Goal: Information Seeking & Learning: Learn about a topic

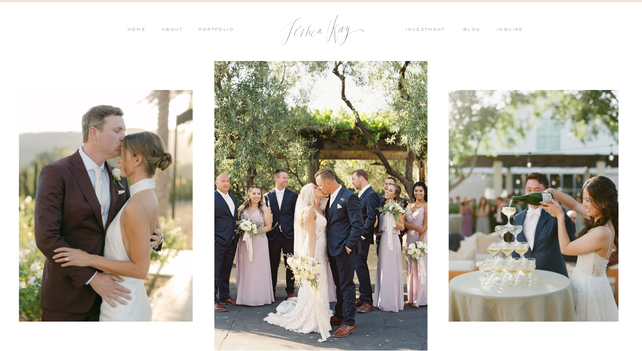
click at [211, 30] on nav "PORTFOLIO" at bounding box center [215, 30] width 37 height 8
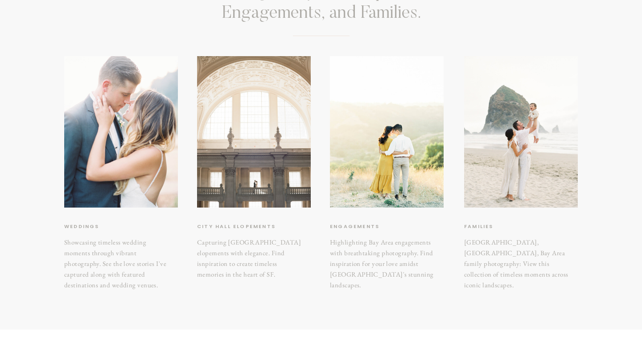
scroll to position [119, 0]
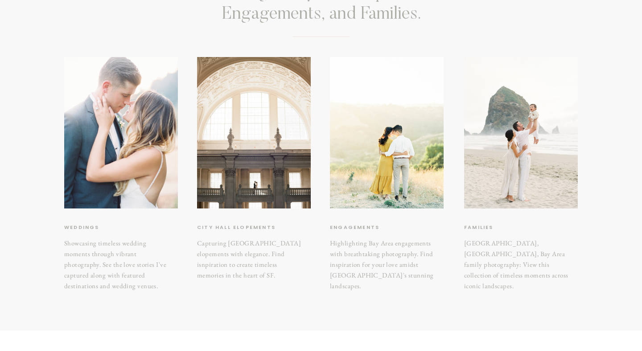
click at [247, 225] on h3 "City hall elopements" at bounding box center [241, 227] width 89 height 9
click at [269, 230] on h3 "City hall elopements" at bounding box center [241, 227] width 89 height 9
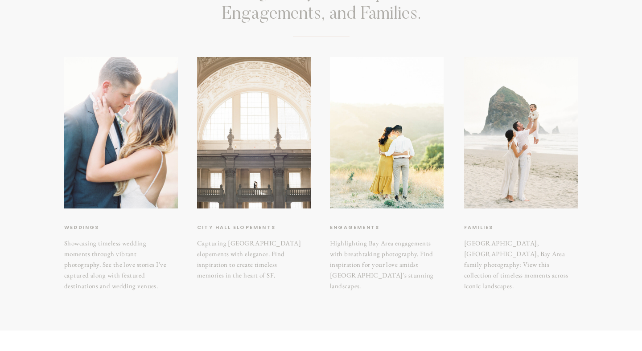
click at [278, 137] on div at bounding box center [254, 133] width 114 height 152
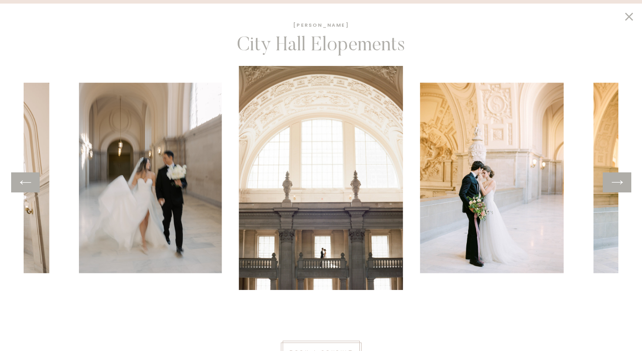
click at [620, 183] on icon at bounding box center [617, 183] width 13 height 14
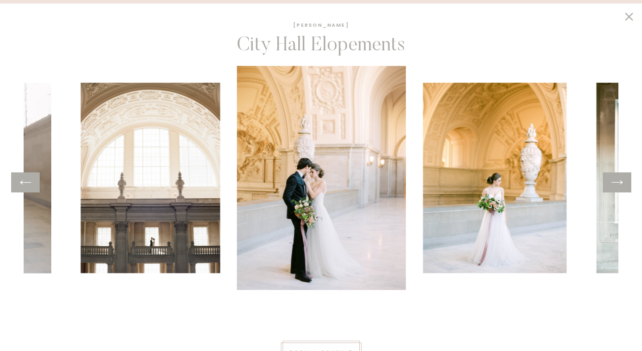
click at [620, 183] on icon at bounding box center [617, 183] width 13 height 14
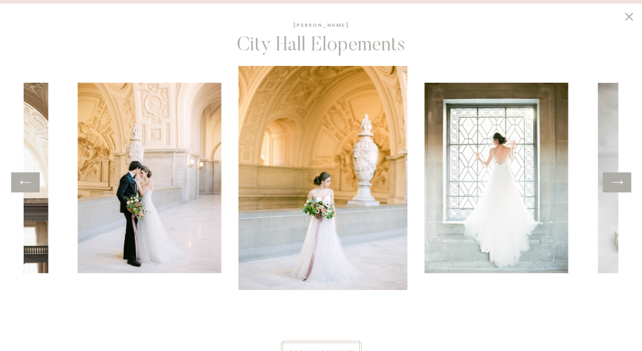
click at [620, 183] on icon at bounding box center [617, 183] width 13 height 14
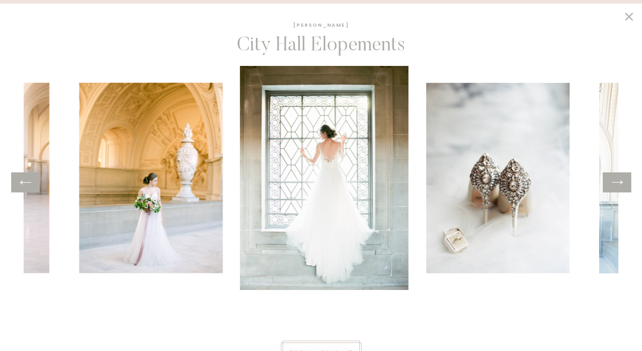
click at [620, 183] on icon at bounding box center [617, 183] width 13 height 14
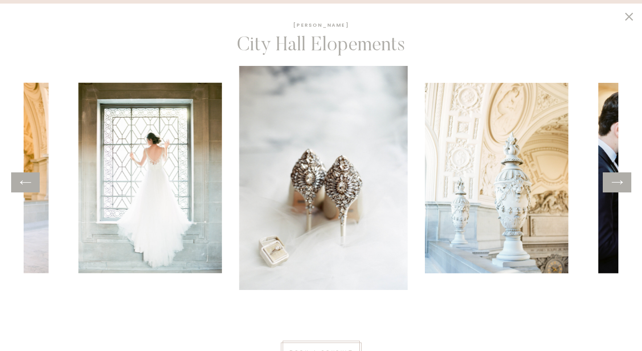
click at [620, 183] on icon at bounding box center [617, 183] width 13 height 14
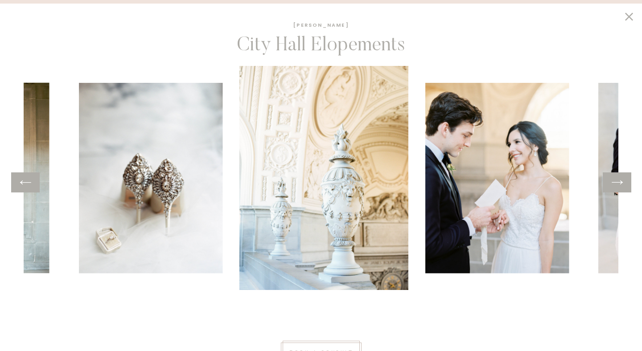
click at [620, 183] on icon at bounding box center [617, 183] width 13 height 14
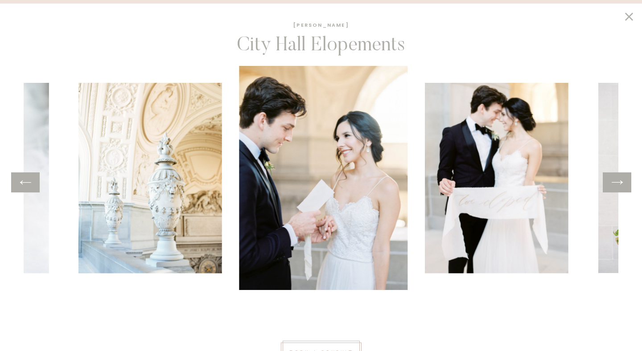
click at [620, 183] on icon at bounding box center [617, 183] width 13 height 14
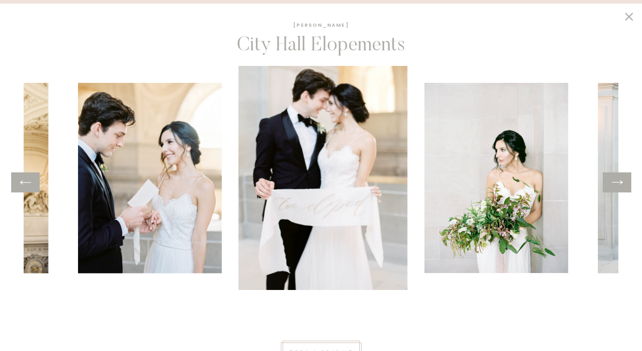
click at [620, 183] on icon at bounding box center [617, 183] width 13 height 14
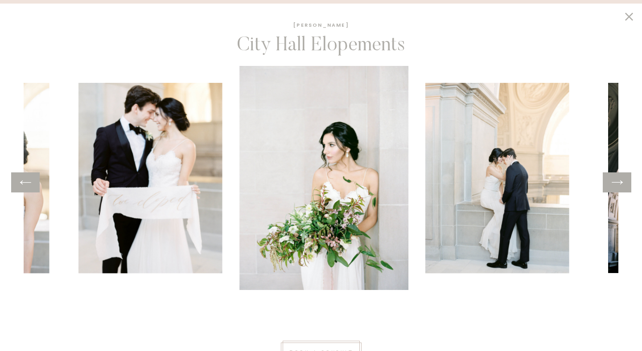
click at [620, 183] on icon at bounding box center [617, 183] width 13 height 14
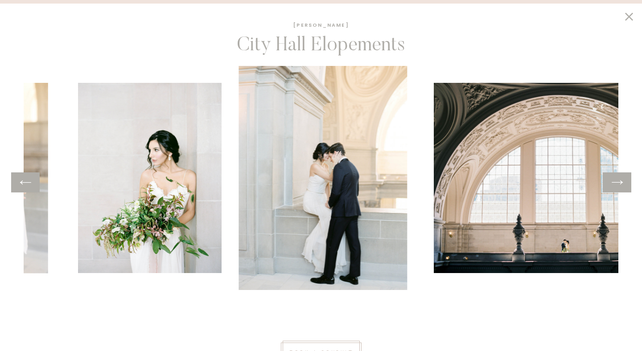
click at [620, 183] on icon at bounding box center [617, 183] width 13 height 14
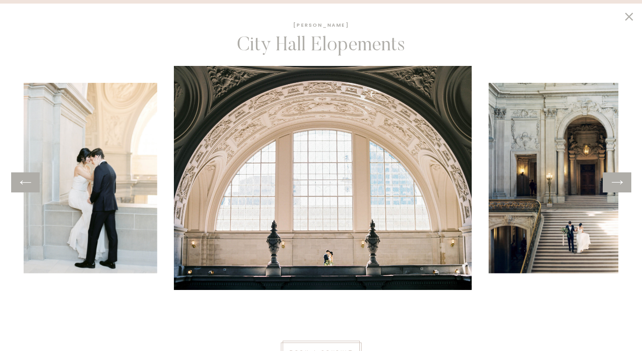
click at [620, 183] on icon at bounding box center [617, 183] width 13 height 14
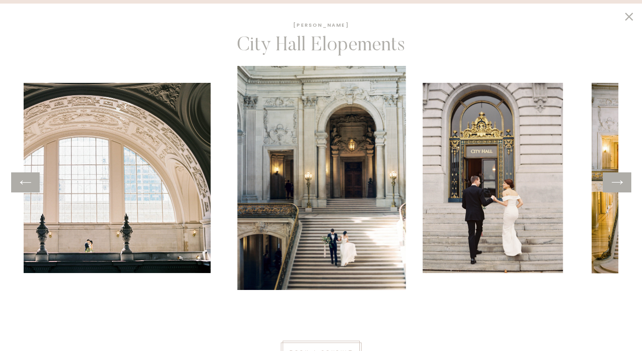
click at [620, 183] on icon at bounding box center [617, 183] width 13 height 14
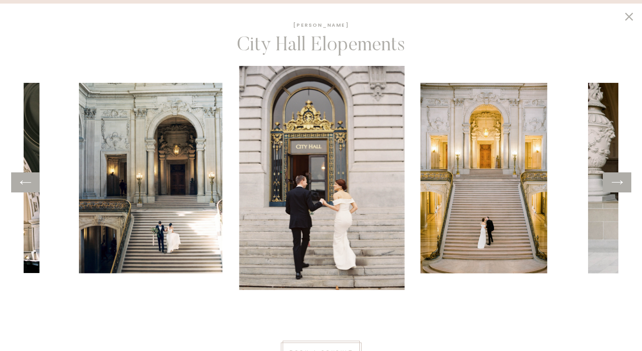
click at [620, 183] on icon at bounding box center [617, 183] width 13 height 14
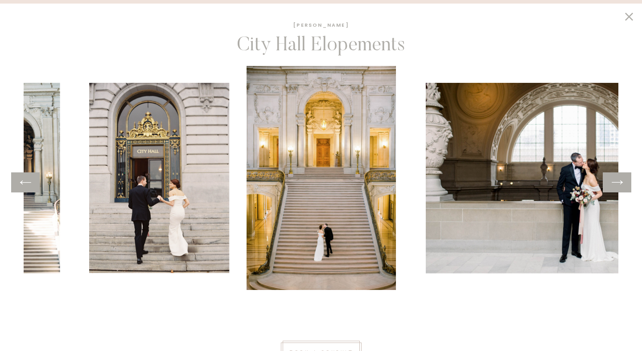
click at [620, 183] on icon at bounding box center [617, 183] width 13 height 14
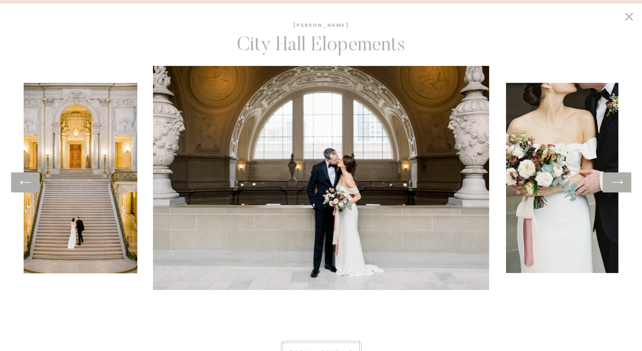
click at [620, 183] on icon at bounding box center [617, 183] width 13 height 14
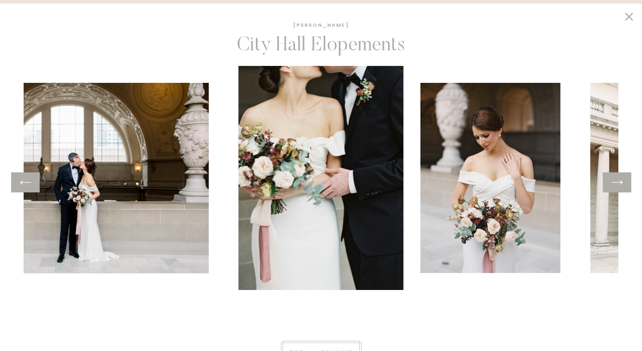
click at [620, 183] on icon at bounding box center [617, 183] width 13 height 14
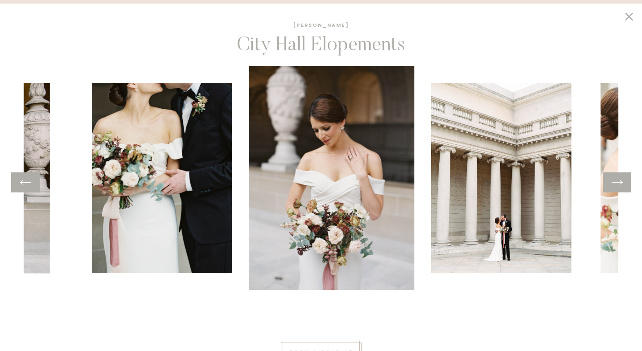
click at [620, 183] on icon at bounding box center [617, 183] width 13 height 14
